Goal: Check status: Check status

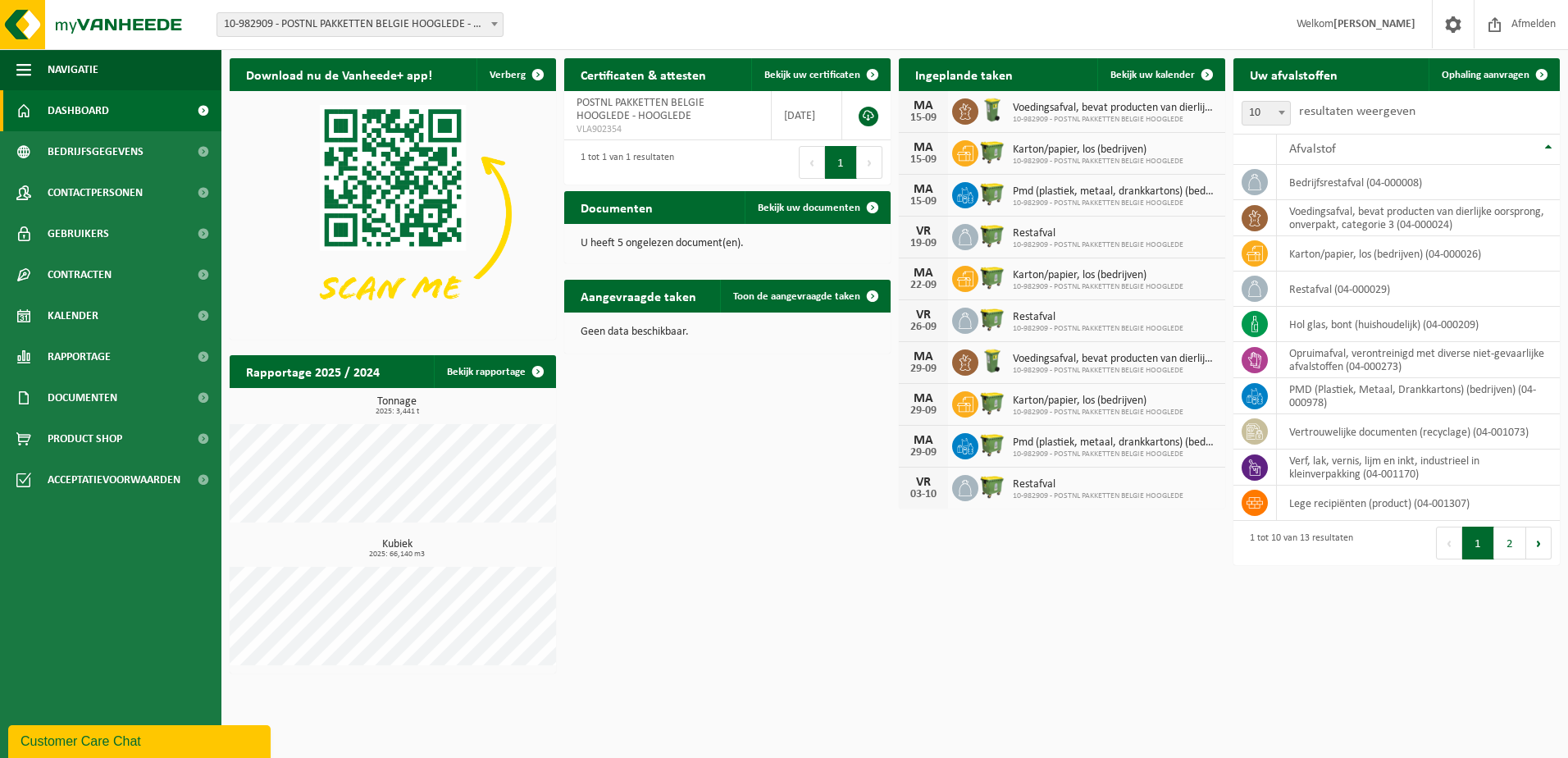
drag, startPoint x: 748, startPoint y: 485, endPoint x: 802, endPoint y: 456, distance: 61.3
click at [748, 485] on div "Download nu de Vanheede+ app! Verberg Certificaten & attesten Bekijk uw certifi…" at bounding box center [894, 365] width 1339 height 632
click at [1191, 67] on span at bounding box center [1207, 75] width 33 height 33
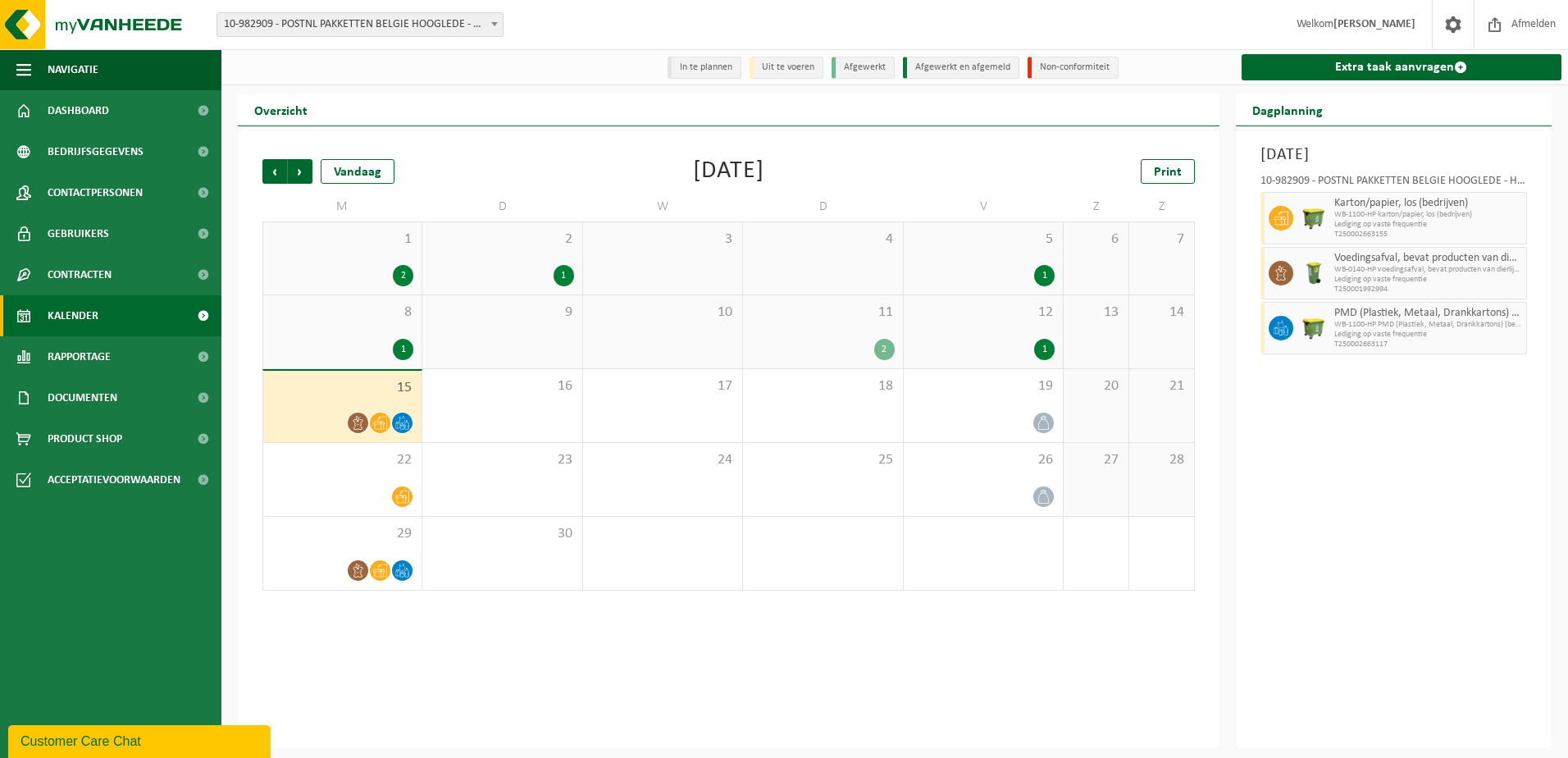
click at [820, 331] on div "11 2" at bounding box center [822, 332] width 159 height 73
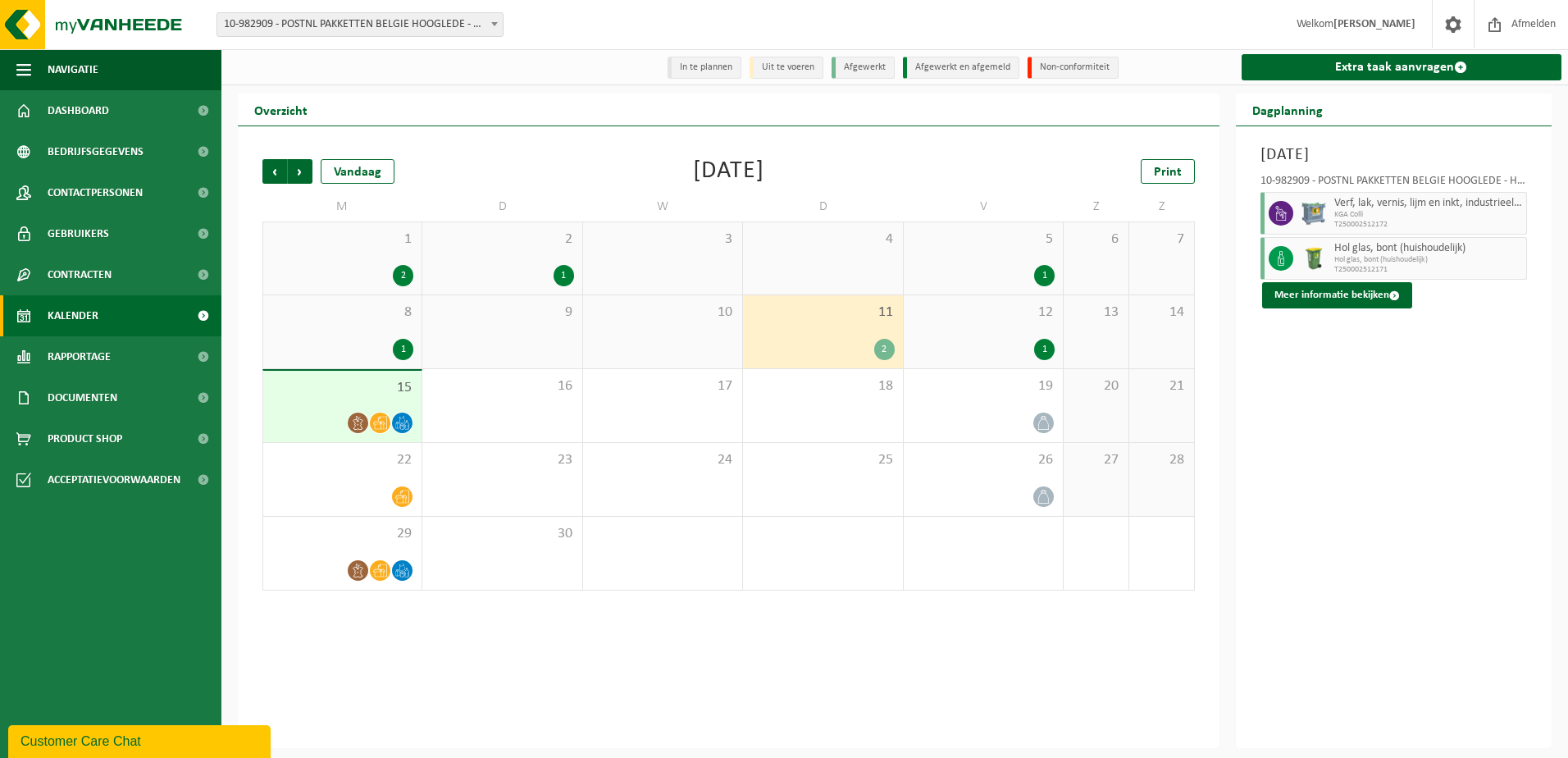
click at [946, 318] on span "12" at bounding box center [984, 313] width 142 height 18
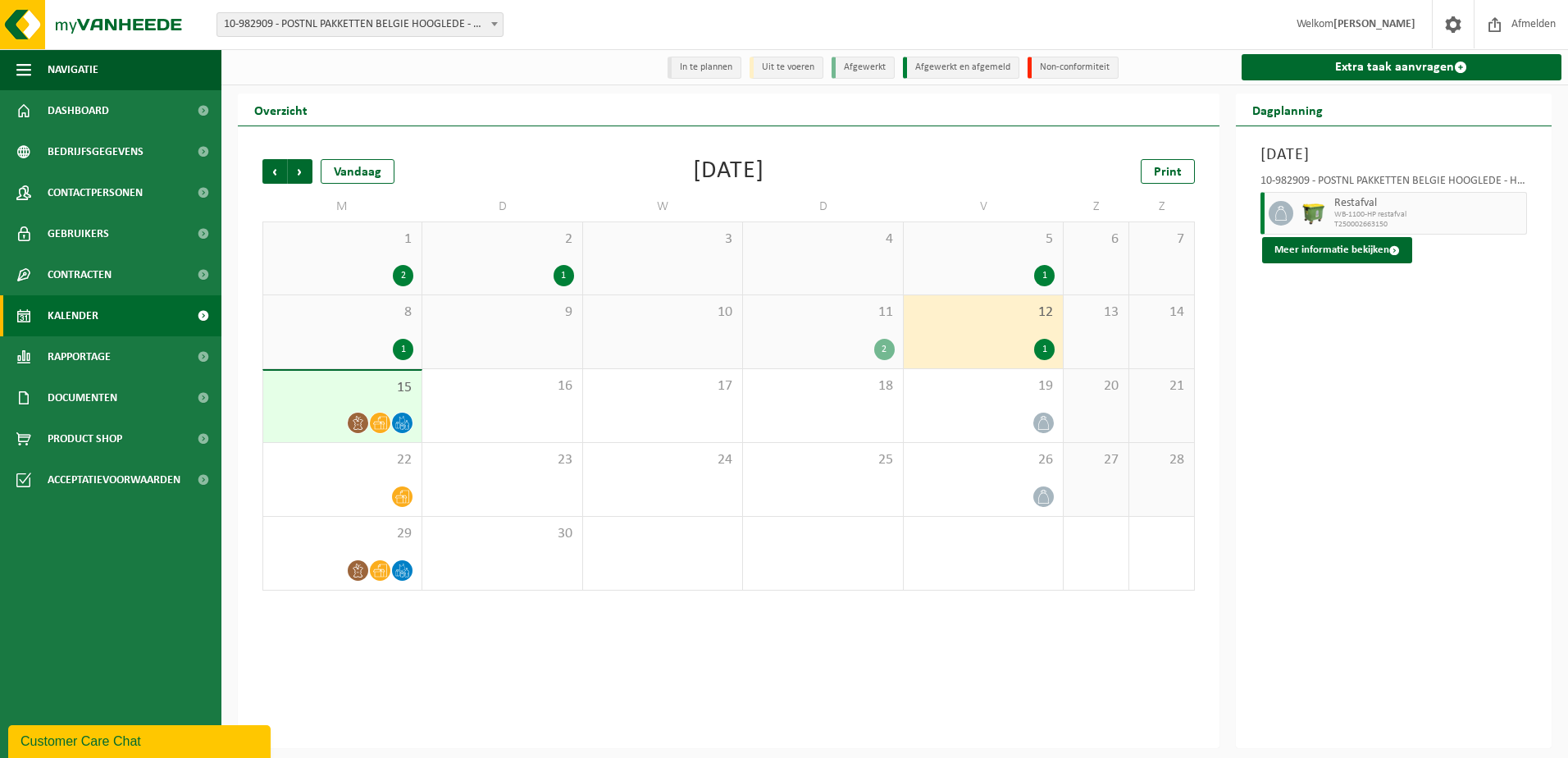
click at [357, 343] on div "1" at bounding box center [342, 350] width 142 height 22
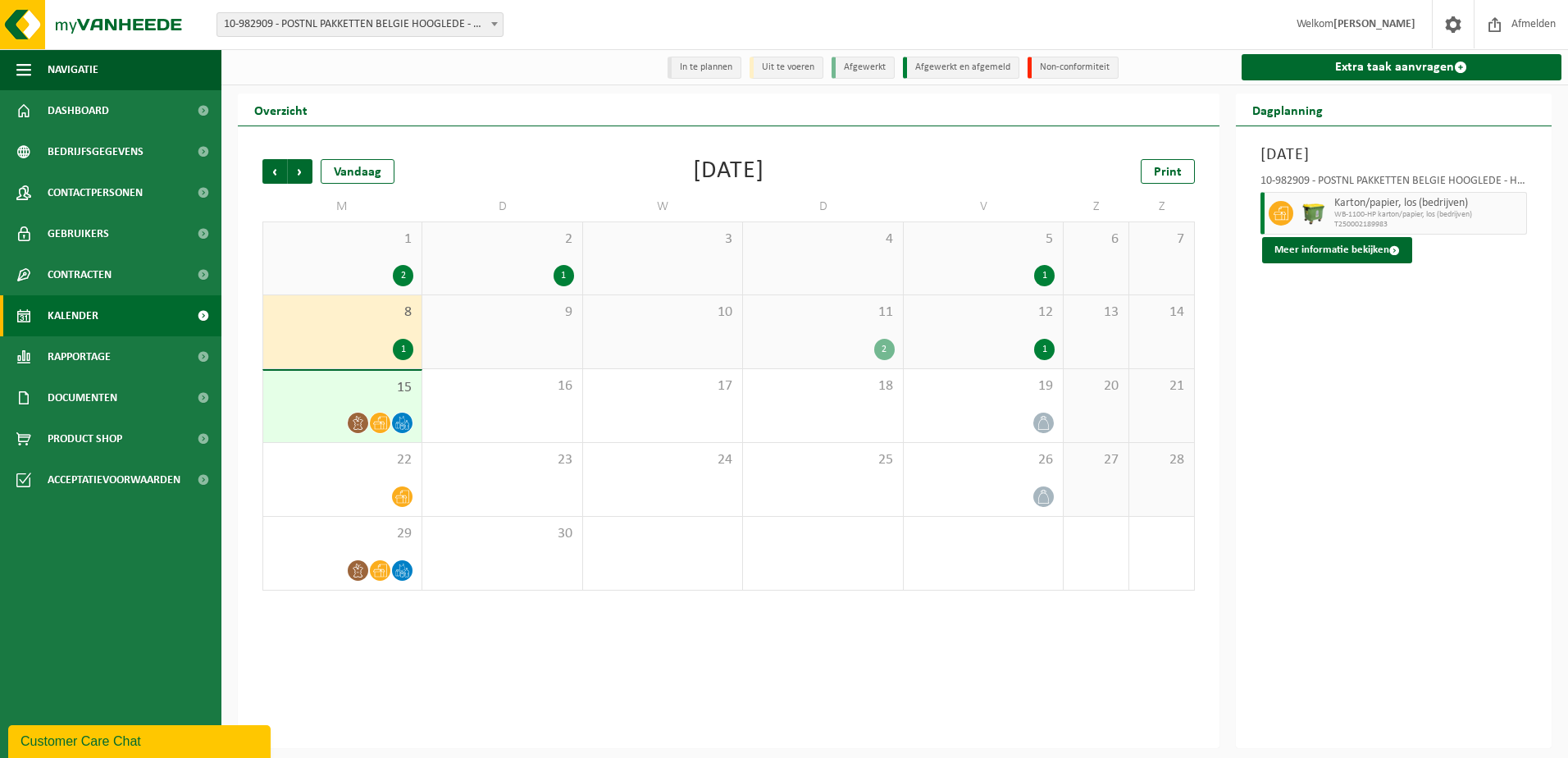
click at [973, 274] on div "1" at bounding box center [984, 276] width 142 height 22
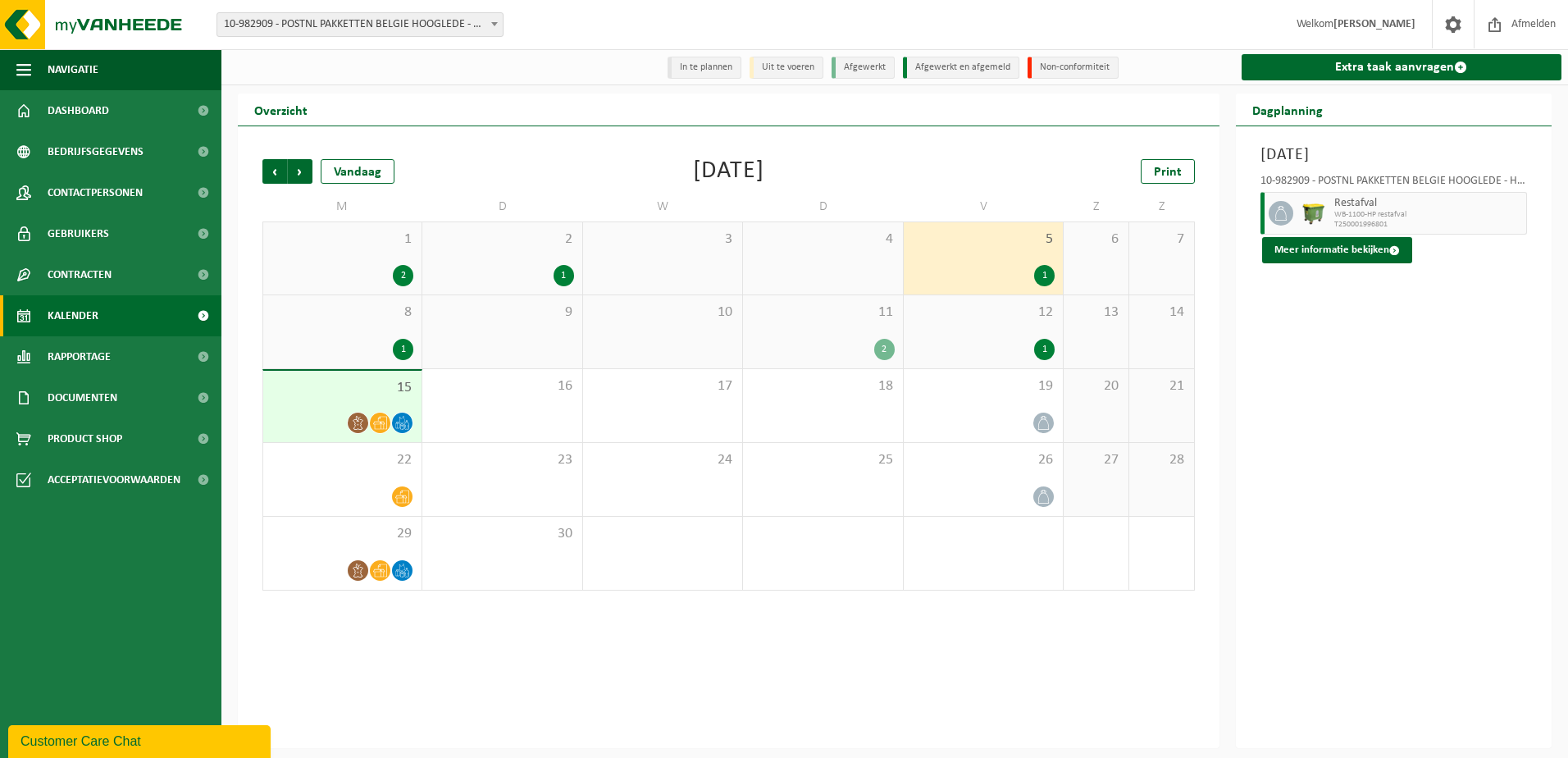
click at [494, 264] on div "2 1" at bounding box center [502, 258] width 159 height 72
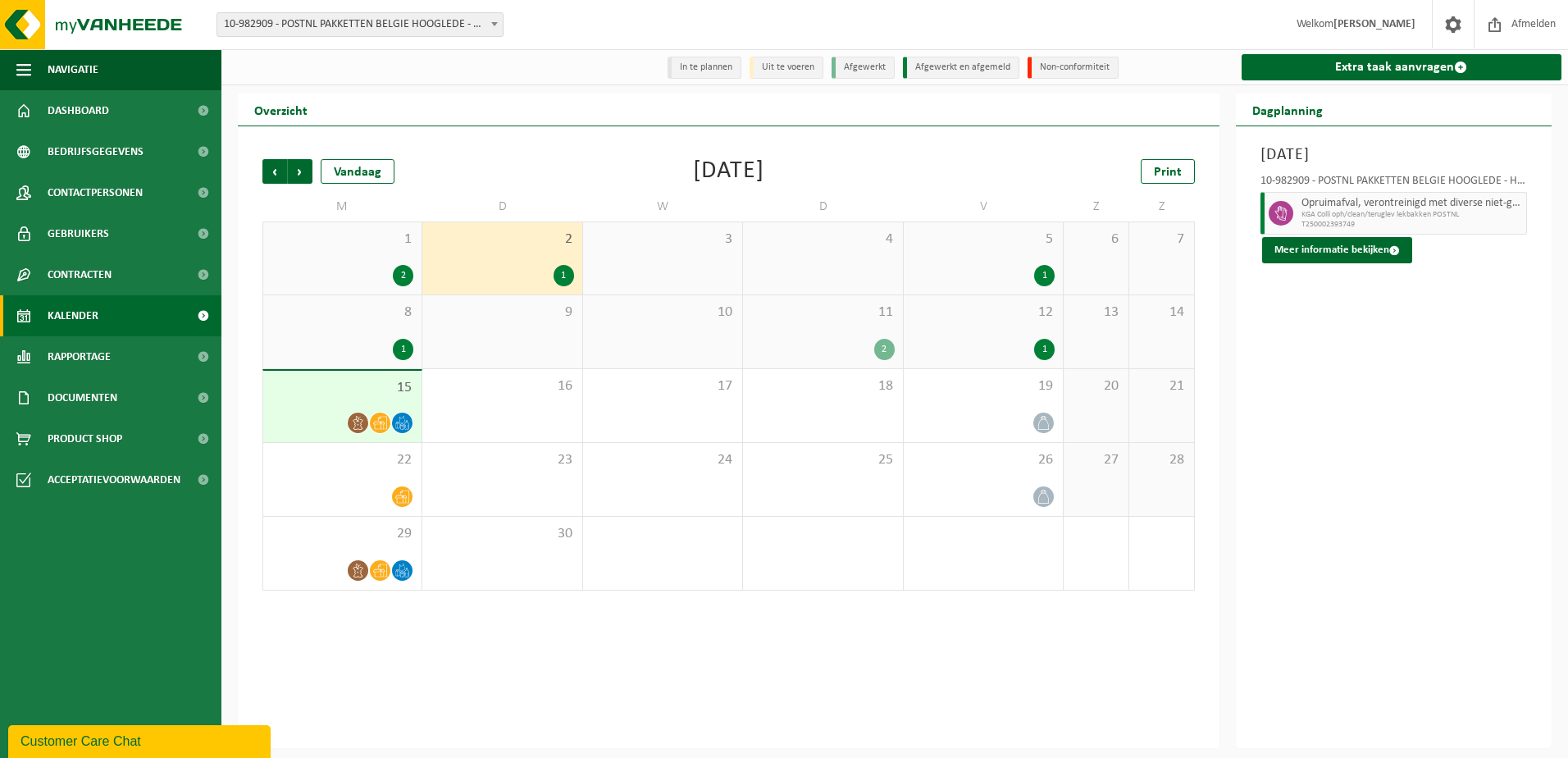
click at [372, 267] on div "2" at bounding box center [342, 276] width 142 height 22
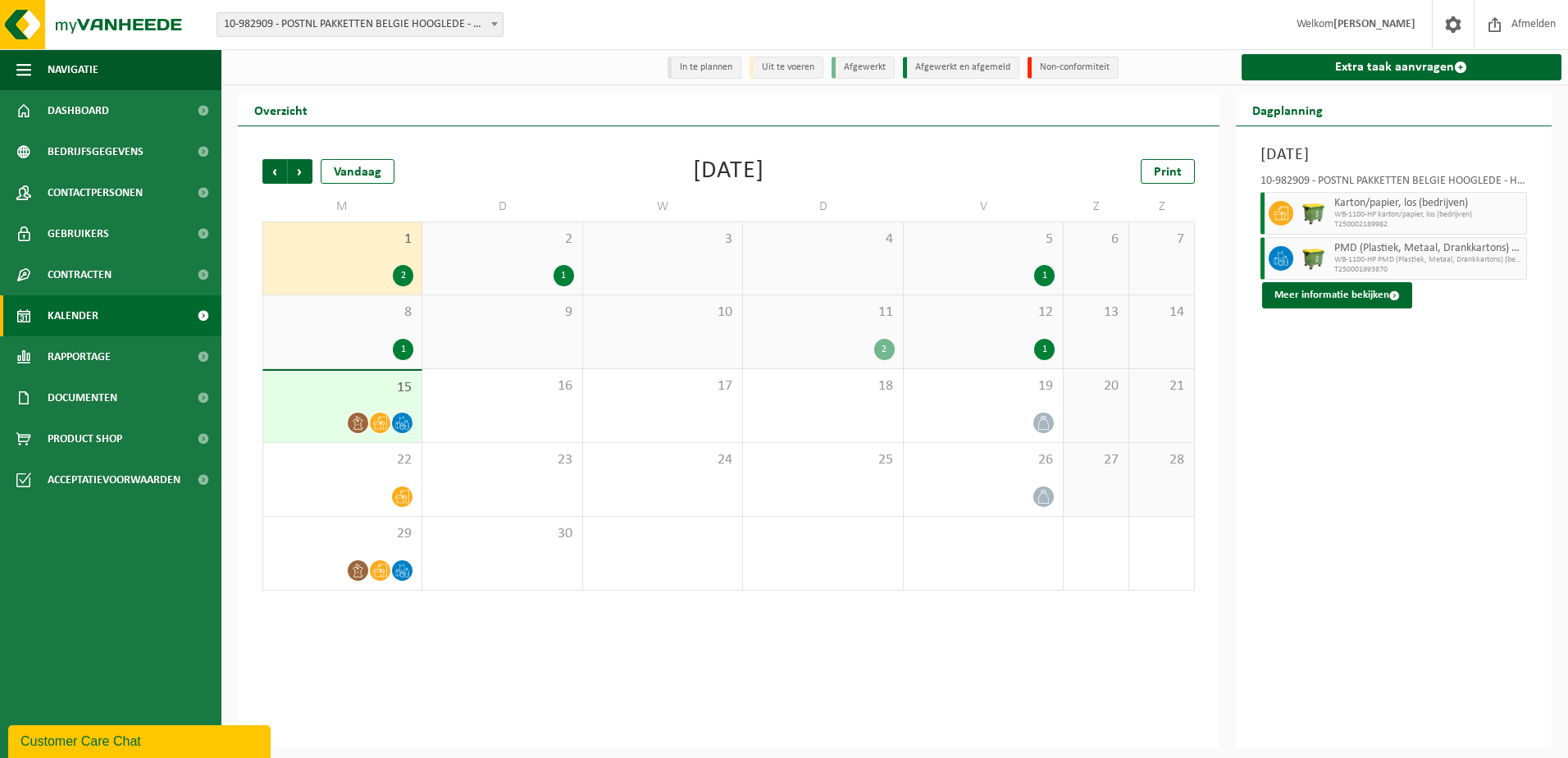
click at [845, 340] on div "2" at bounding box center [822, 350] width 142 height 22
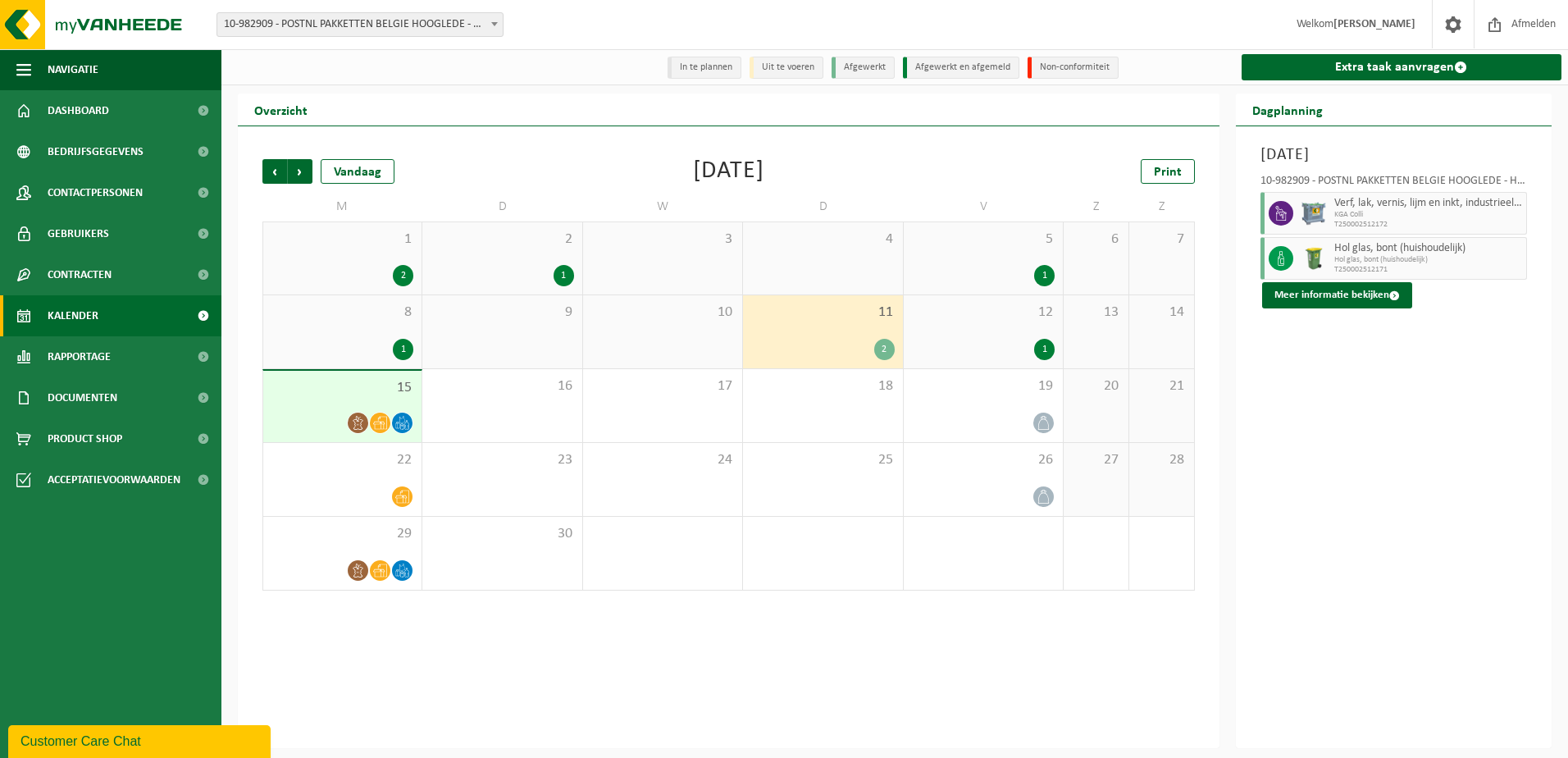
click at [347, 406] on div "15" at bounding box center [342, 407] width 158 height 71
